Goal: Task Accomplishment & Management: Manage account settings

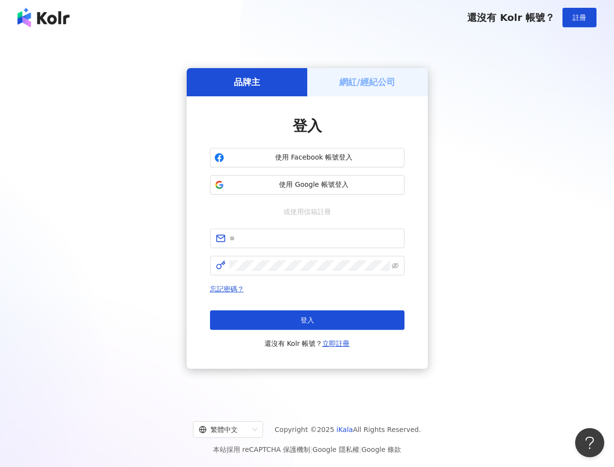
click at [580, 18] on span "註冊" at bounding box center [580, 18] width 14 height 8
click at [247, 82] on h5 "品牌主" at bounding box center [247, 82] width 26 height 12
click at [368, 82] on h5 "網紅/經紀公司" at bounding box center [367, 82] width 56 height 12
click at [307, 158] on span "使用 Facebook 帳號登入" at bounding box center [314, 158] width 172 height 10
click at [307, 185] on span "使用 Google 帳號登入" at bounding box center [314, 185] width 172 height 10
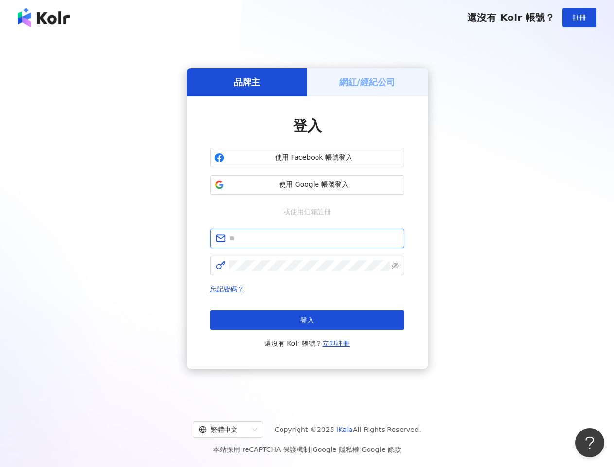
click at [307, 238] on input "text" at bounding box center [313, 238] width 169 height 11
click at [395, 265] on icon "eye-invisible" at bounding box center [395, 265] width 7 height 7
click at [307, 320] on span "登入" at bounding box center [307, 320] width 14 height 8
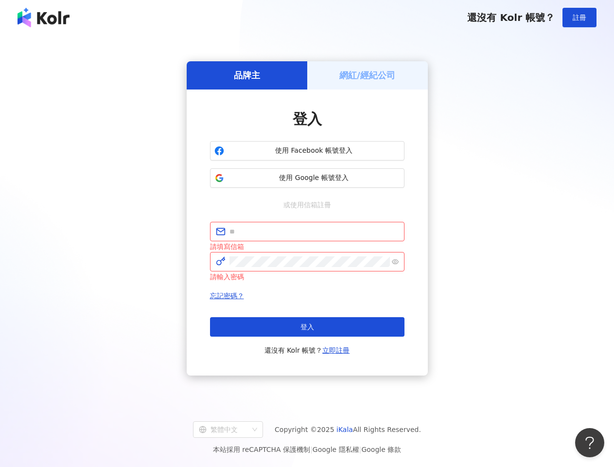
click at [236, 429] on div "繁體中文" at bounding box center [224, 430] width 50 height 16
